Goal: Information Seeking & Learning: Find specific fact

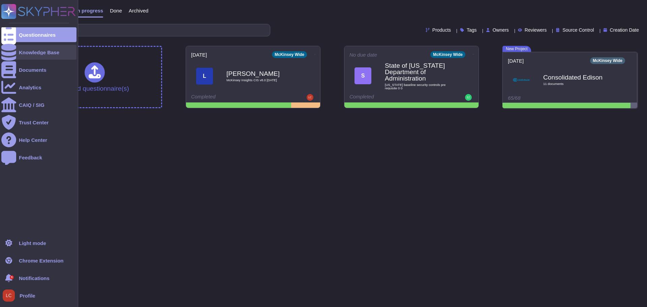
click at [36, 51] on div "Knowledge Base" at bounding box center [39, 52] width 40 height 5
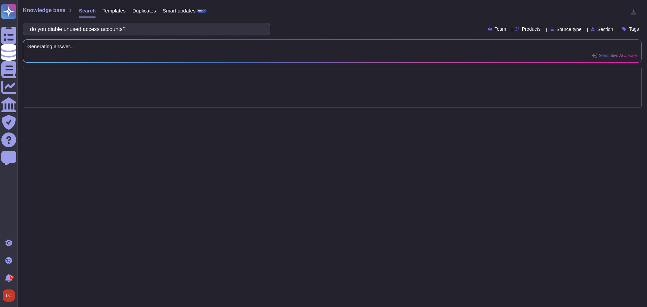
click at [60, 28] on input "do you diable unused access accounts?" at bounding box center [145, 29] width 237 height 12
type input "do you disable unused access accounts?"
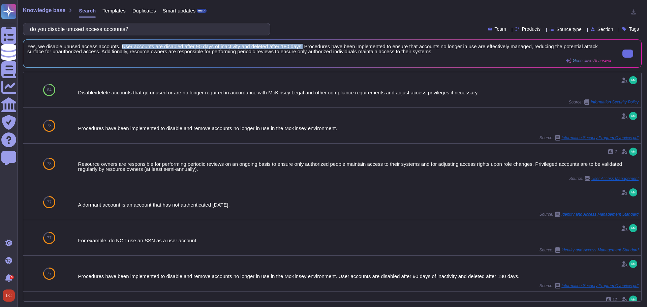
drag, startPoint x: 296, startPoint y: 46, endPoint x: 118, endPoint y: 44, distance: 177.9
click at [118, 44] on span "Yes, we disable unused access accounts. User accounts are disabled after 90 day…" at bounding box center [319, 49] width 584 height 10
copy span "User accounts are disabled after 90 days of inactivity and deleted after 180 da…"
